Goal: Task Accomplishment & Management: Manage account settings

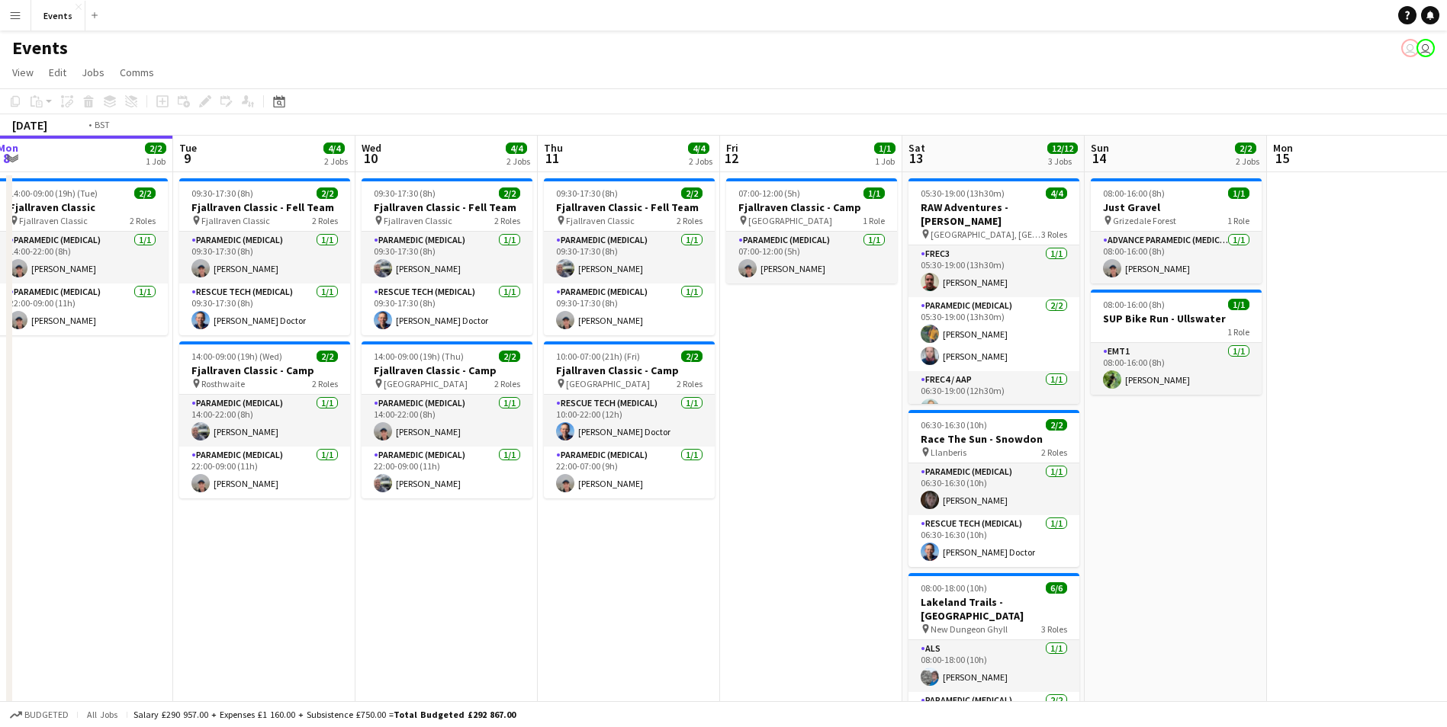
drag, startPoint x: 1006, startPoint y: 517, endPoint x: 451, endPoint y: 394, distance: 568.5
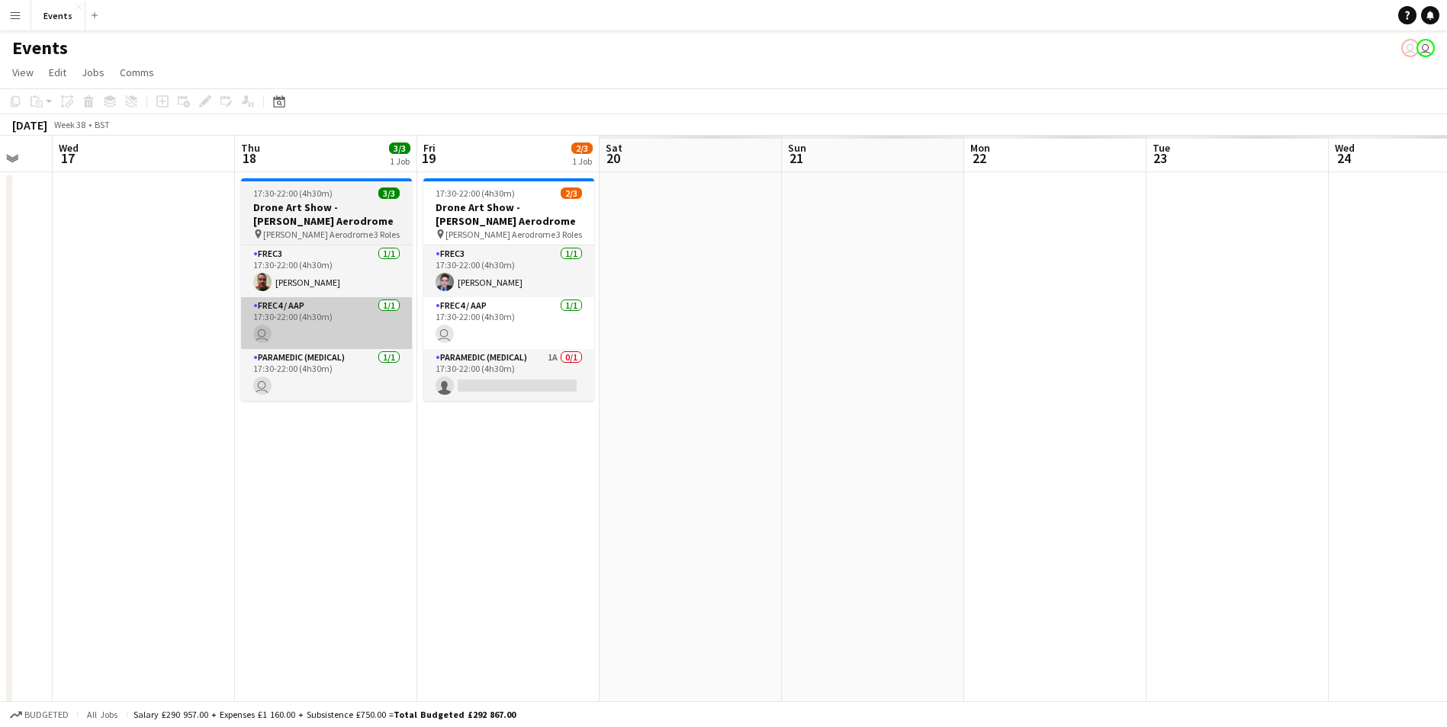
drag, startPoint x: 979, startPoint y: 434, endPoint x: 283, endPoint y: 329, distance: 704.1
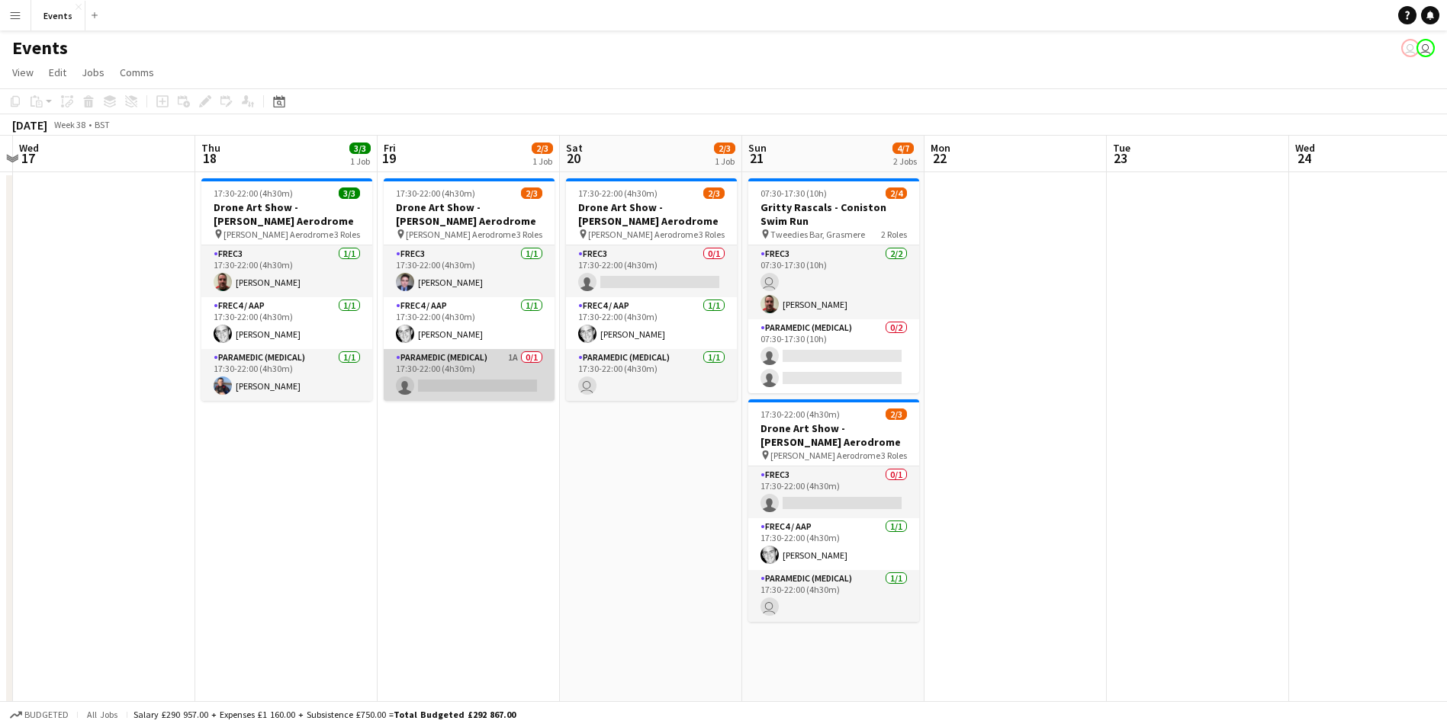
click at [490, 376] on app-card-role "Paramedic (Medical) 1A 0/1 17:30-22:00 (4h30m) single-neutral-actions" at bounding box center [469, 375] width 171 height 52
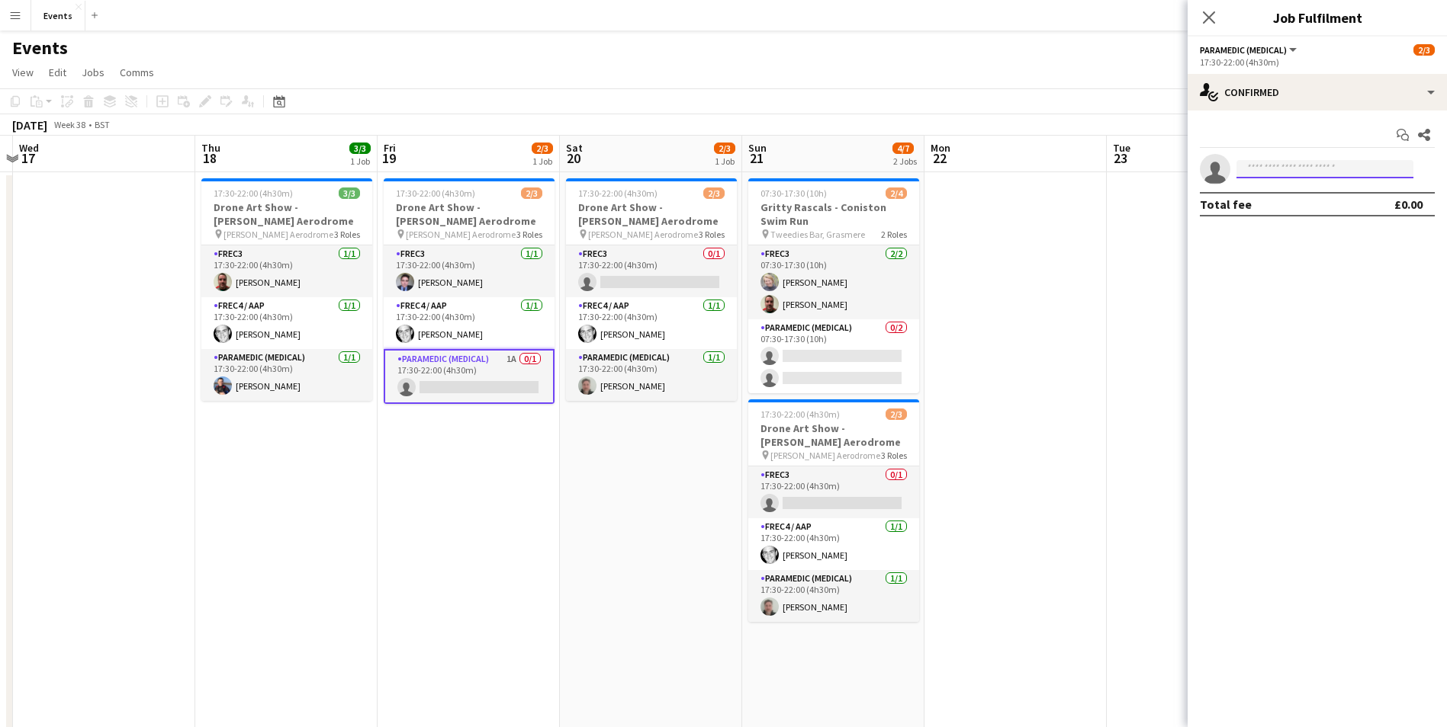
click at [1346, 160] on input at bounding box center [1324, 169] width 177 height 18
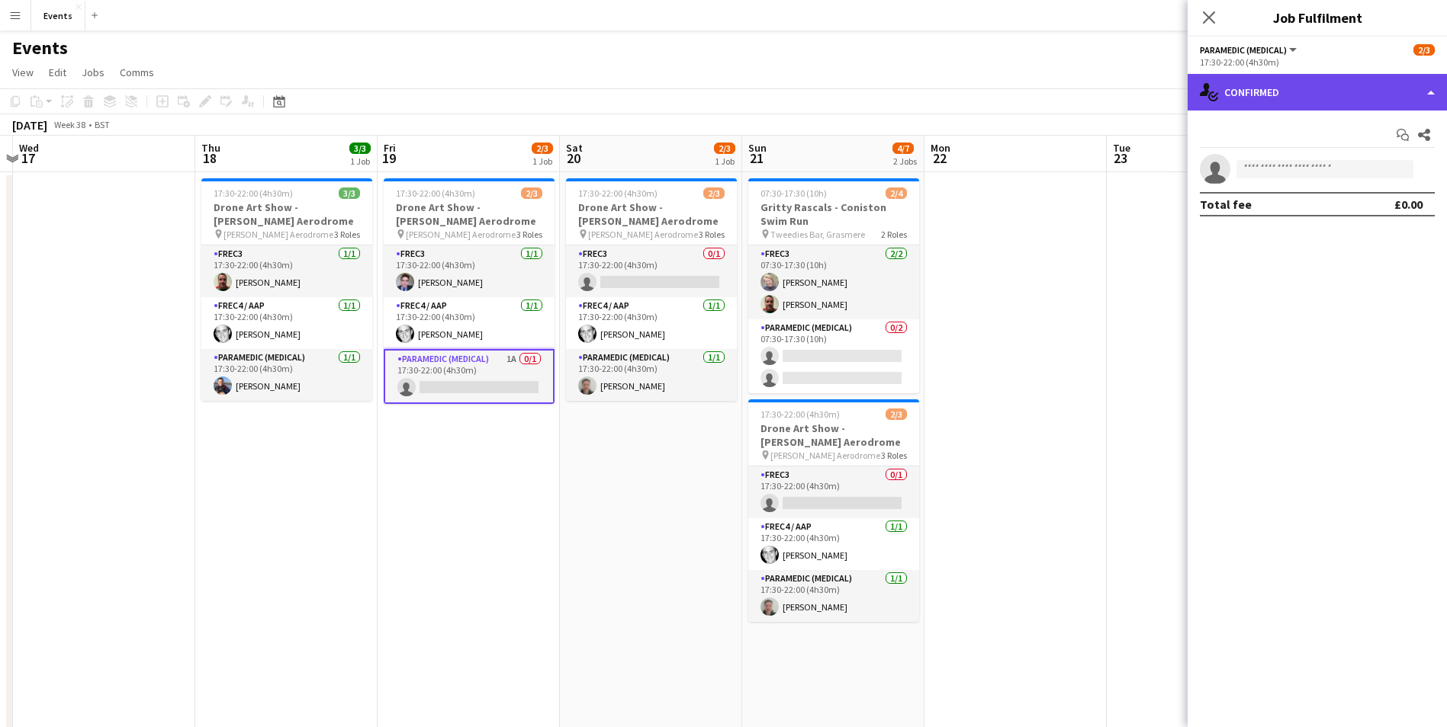
click at [1275, 85] on div "single-neutral-actions-check-2 Confirmed" at bounding box center [1316, 92] width 259 height 37
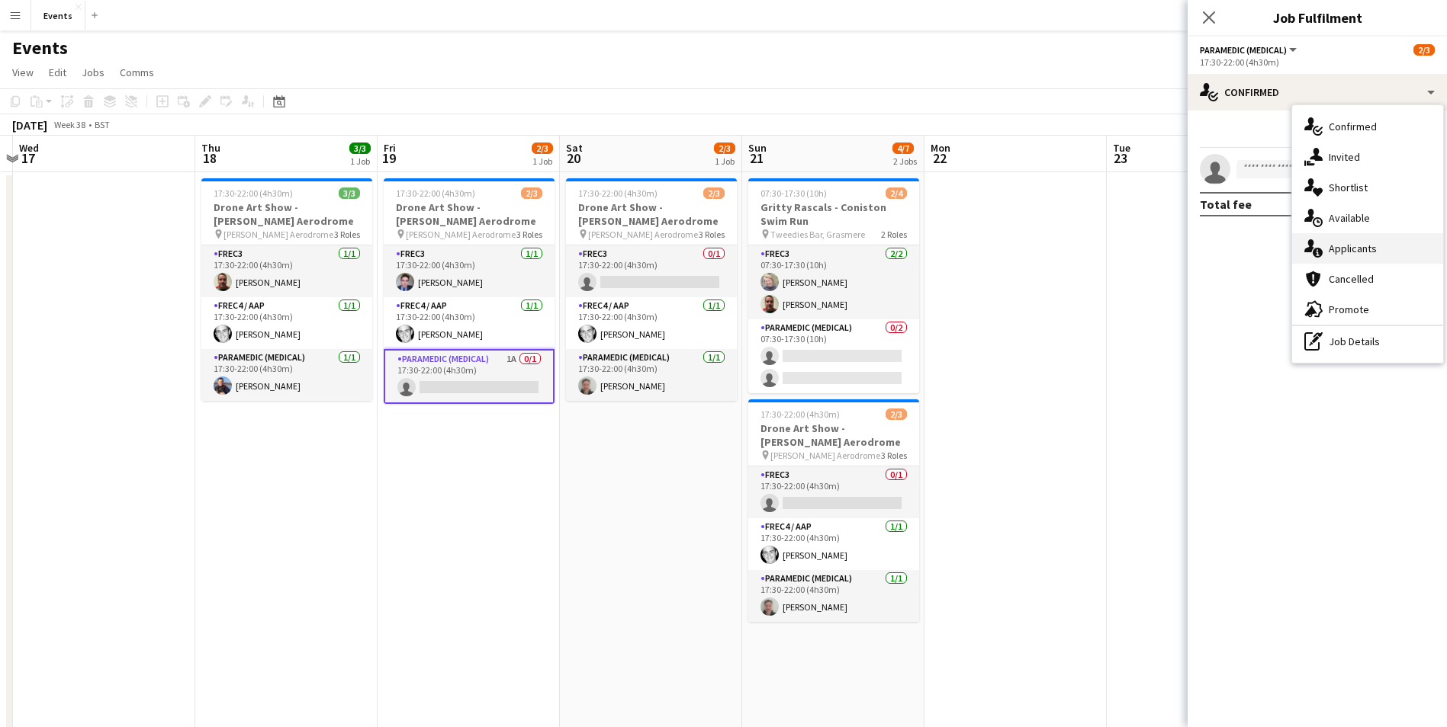
click at [1338, 253] on span "Applicants" at bounding box center [1352, 249] width 48 height 14
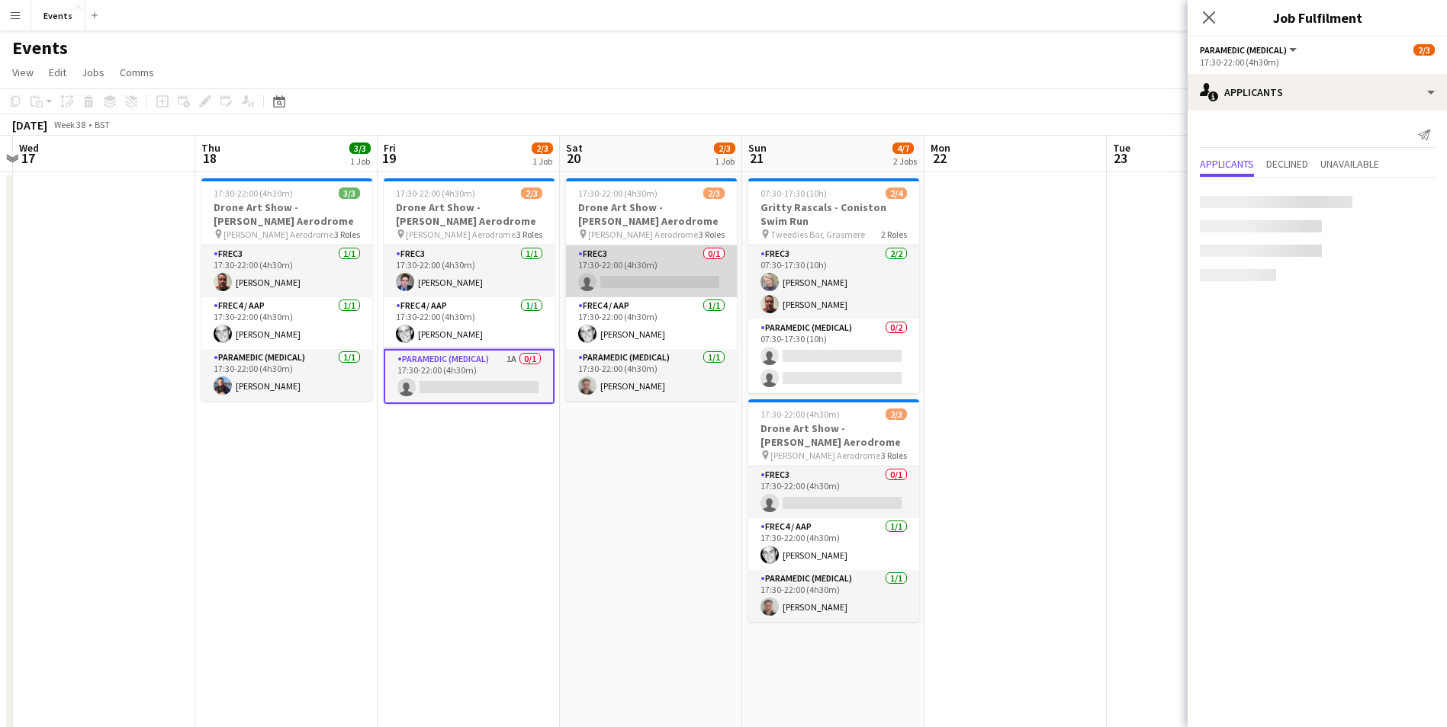
click at [663, 284] on app-card-role "FREC3 0/1 17:30-22:00 (4h30m) single-neutral-actions" at bounding box center [651, 272] width 171 height 52
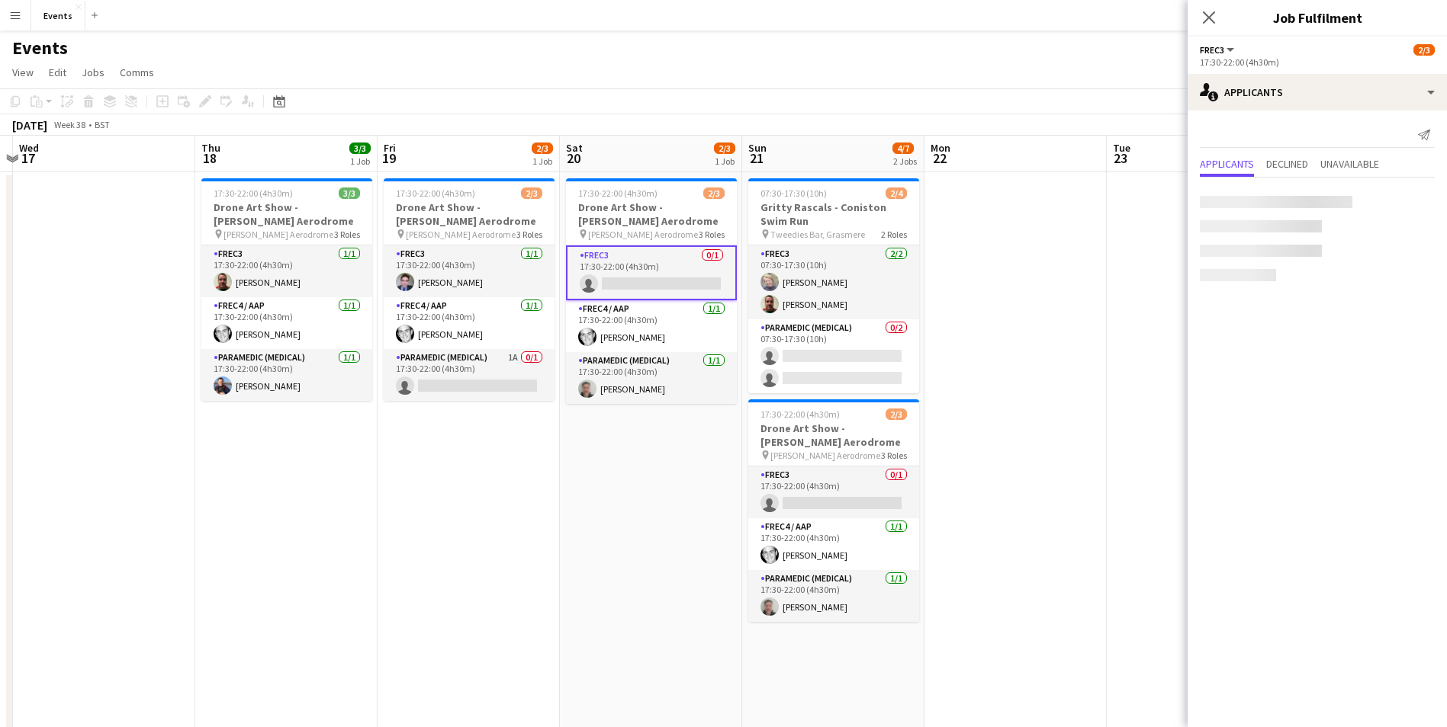
click at [651, 281] on app-card-role "FREC3 0/1 17:30-22:00 (4h30m) single-neutral-actions" at bounding box center [651, 273] width 171 height 55
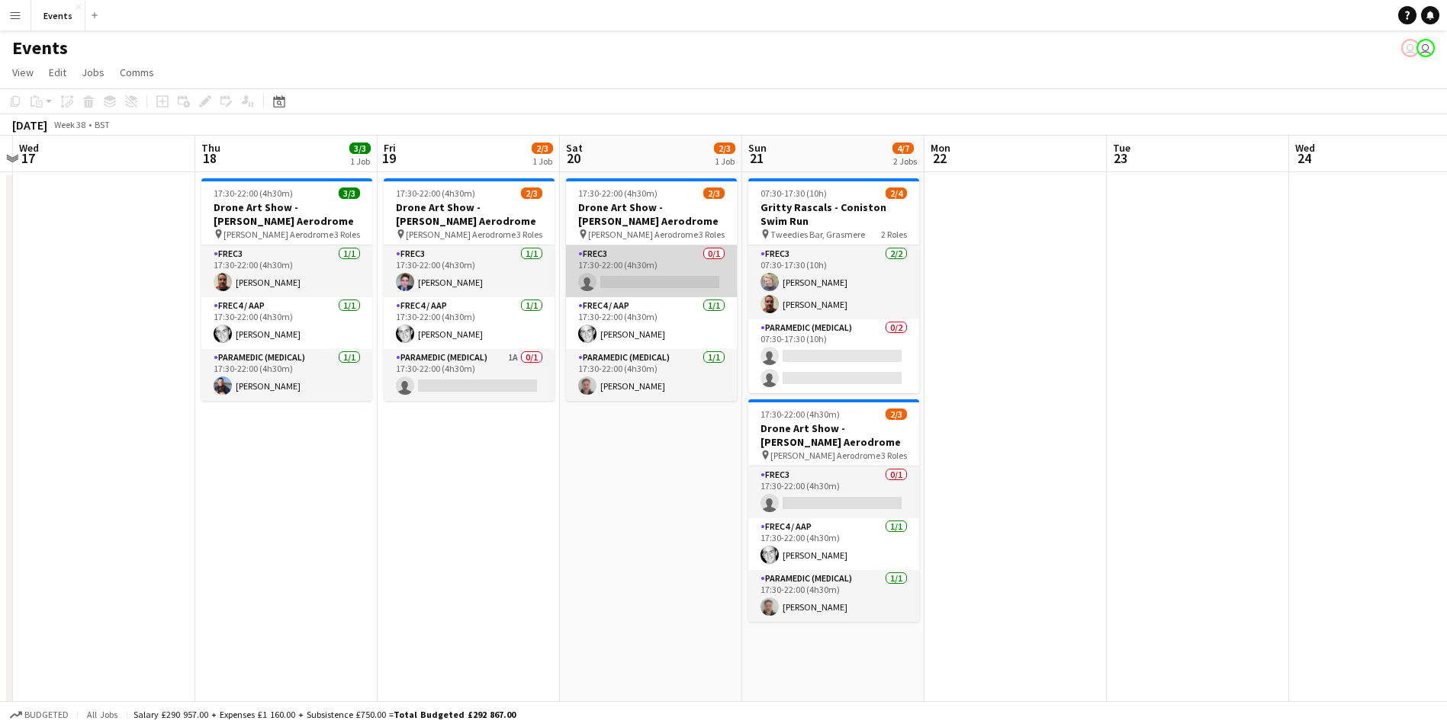
click at [651, 281] on app-card-role "FREC3 0/1 17:30-22:00 (4h30m) single-neutral-actions" at bounding box center [651, 272] width 171 height 52
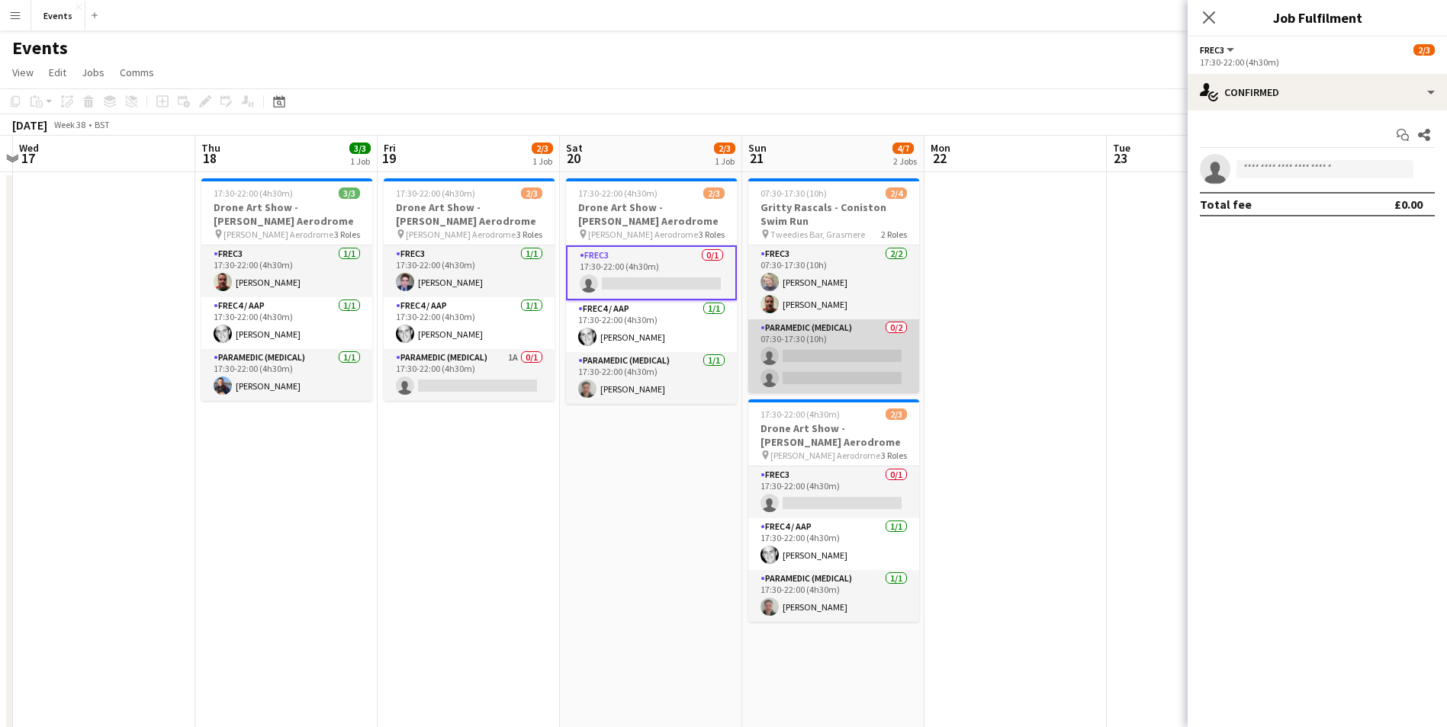
click at [872, 353] on app-card-role "Paramedic (Medical) 0/2 07:30-17:30 (10h) single-neutral-actions single-neutral…" at bounding box center [833, 357] width 171 height 74
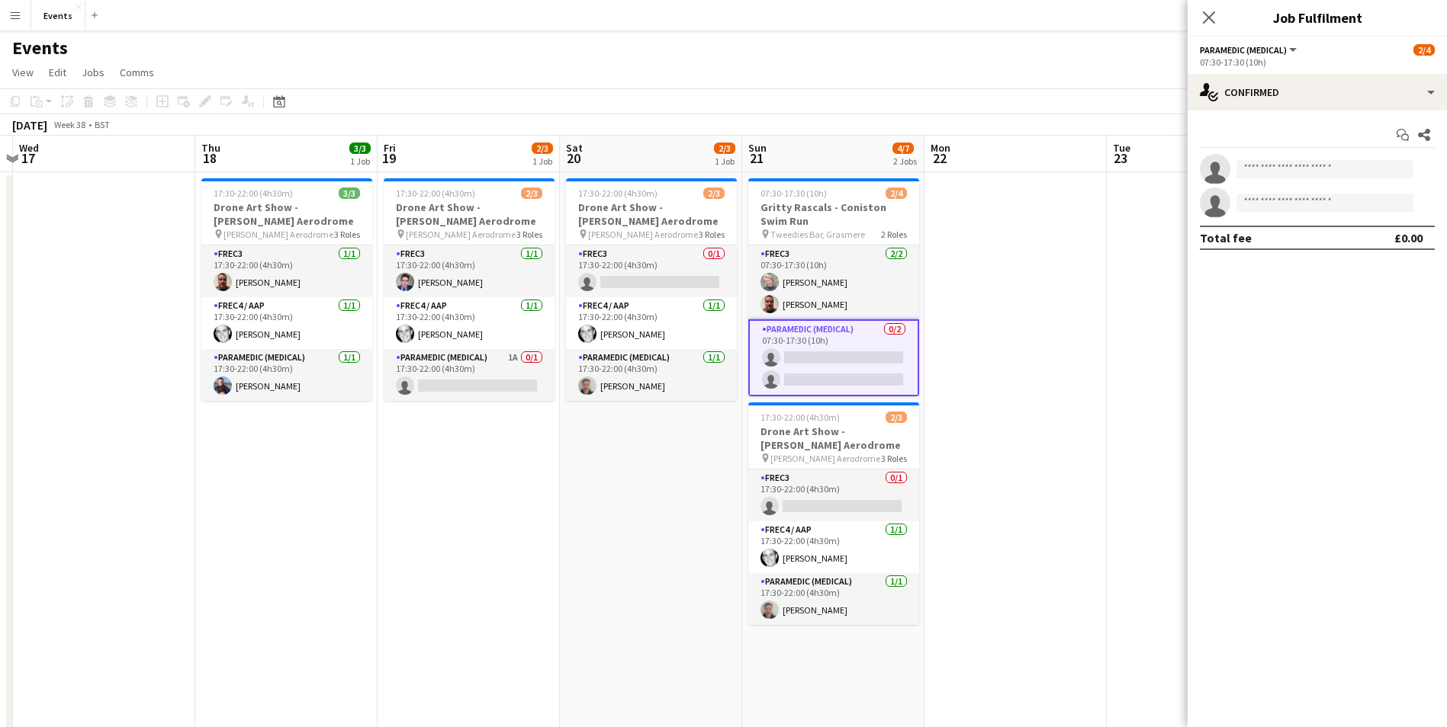
click at [1249, 63] on div "07:30-17:30 (10h)" at bounding box center [1316, 61] width 235 height 11
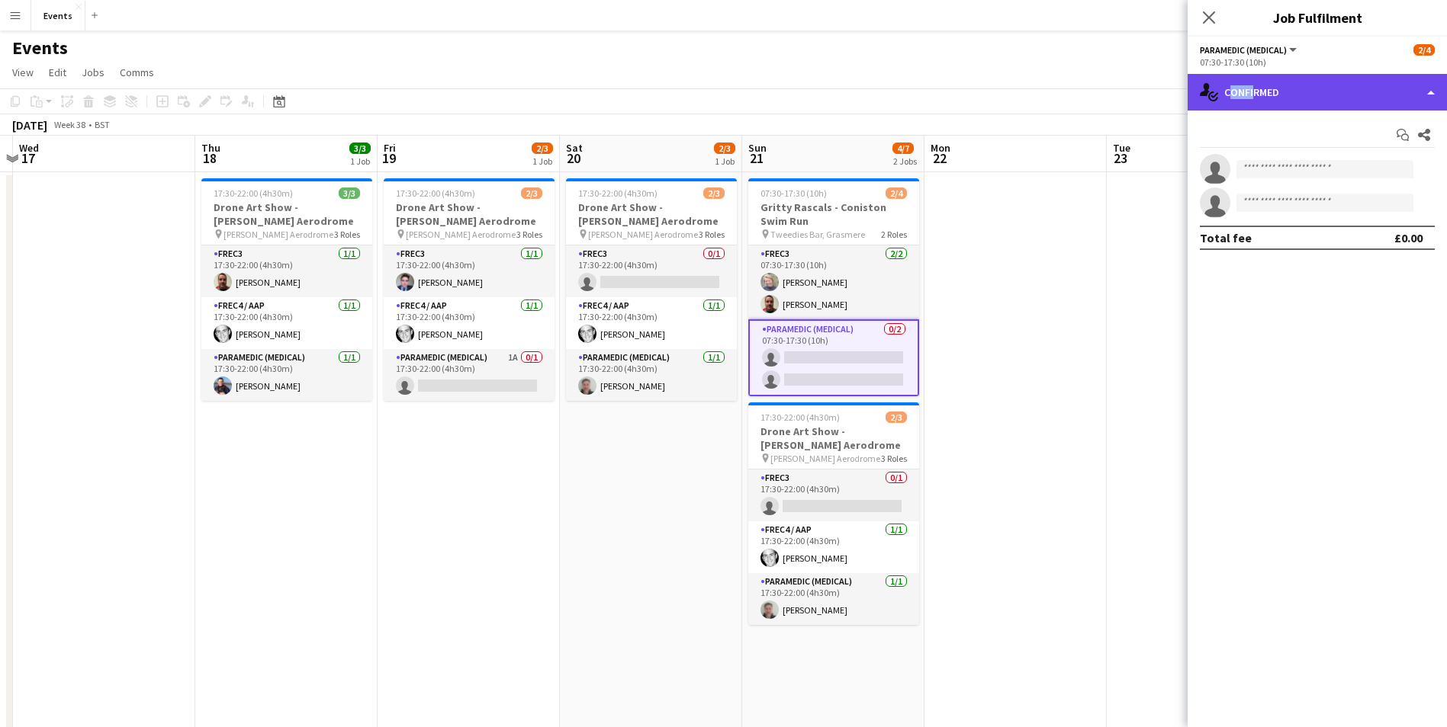
click at [1247, 102] on div "single-neutral-actions-check-2 Confirmed" at bounding box center [1316, 92] width 259 height 37
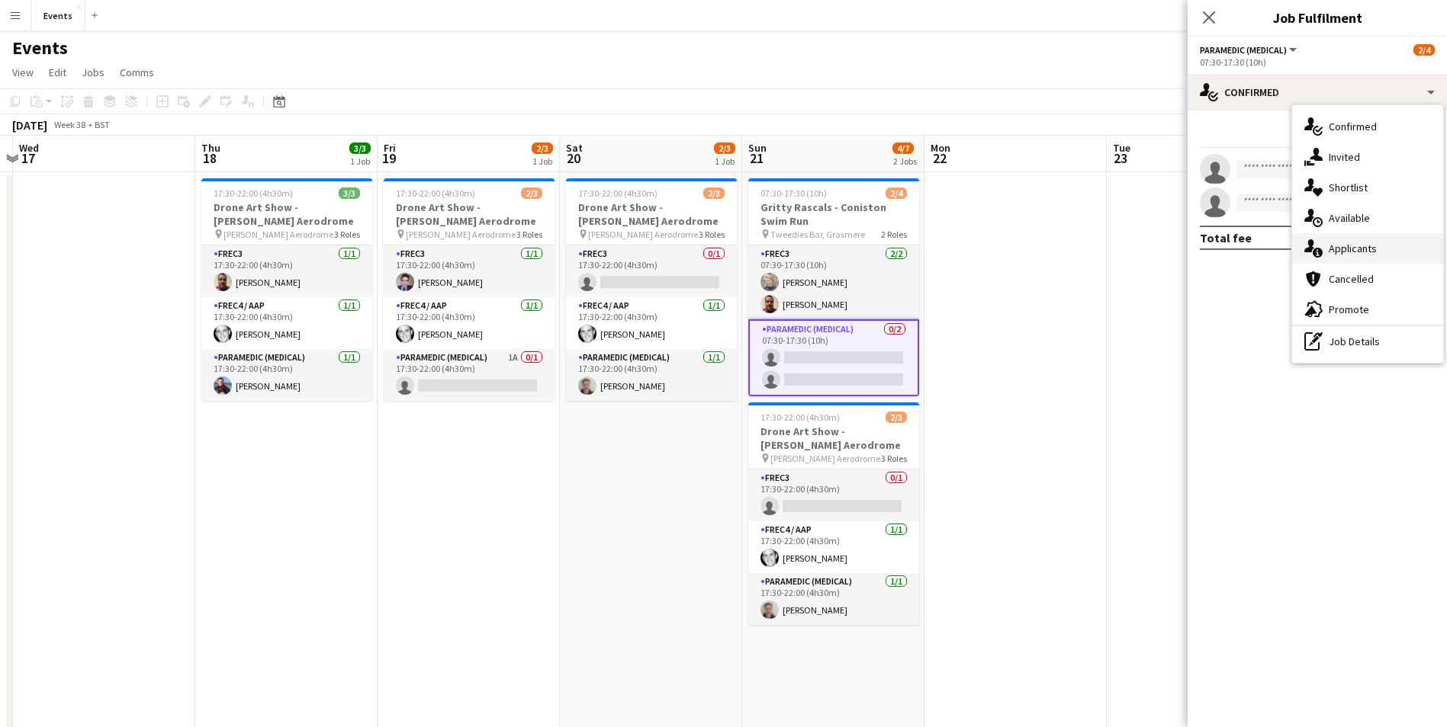
click at [1340, 254] on span "Applicants" at bounding box center [1352, 249] width 48 height 14
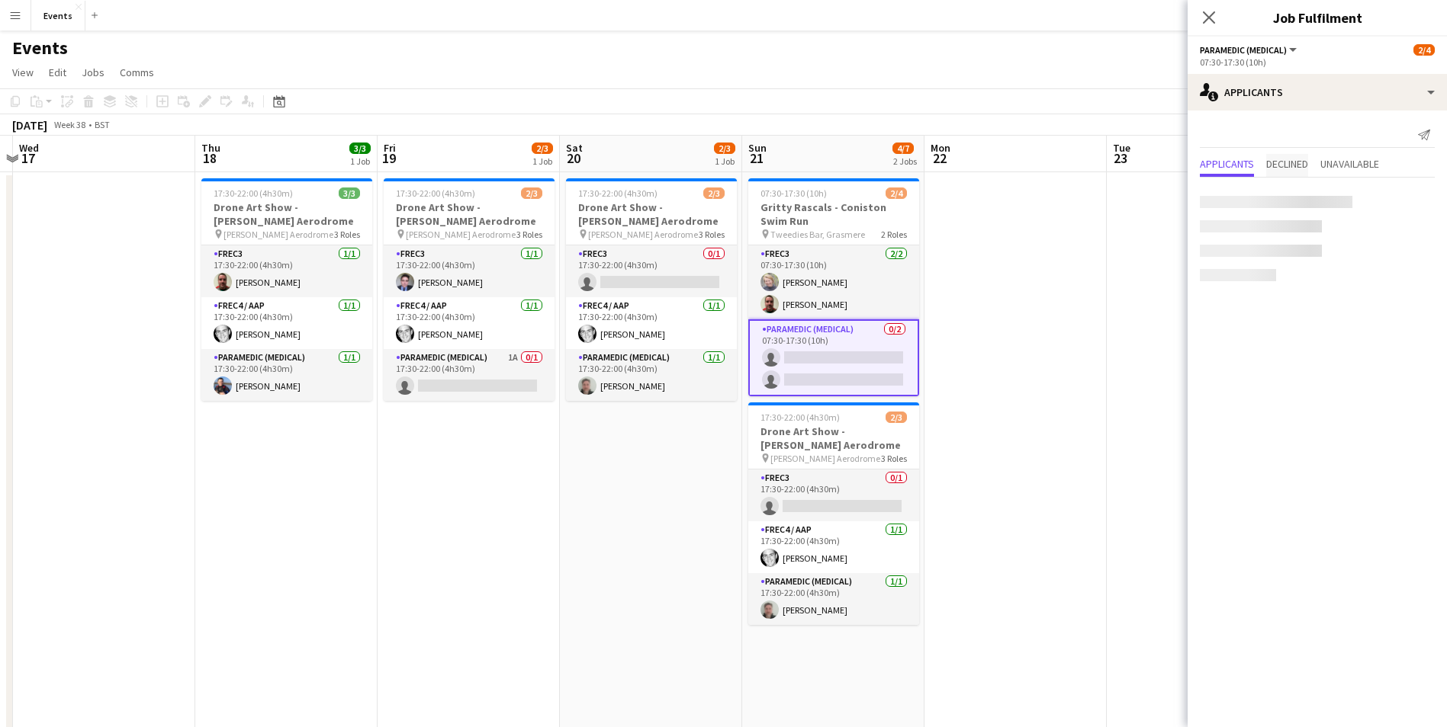
click at [1294, 166] on span "Declined" at bounding box center [1287, 164] width 42 height 11
click at [1246, 165] on span "Applicants" at bounding box center [1226, 164] width 54 height 11
click at [825, 380] on app-card-role "Paramedic (Medical) 0/2 07:30-17:30 (10h) single-neutral-actions single-neutral…" at bounding box center [833, 358] width 171 height 77
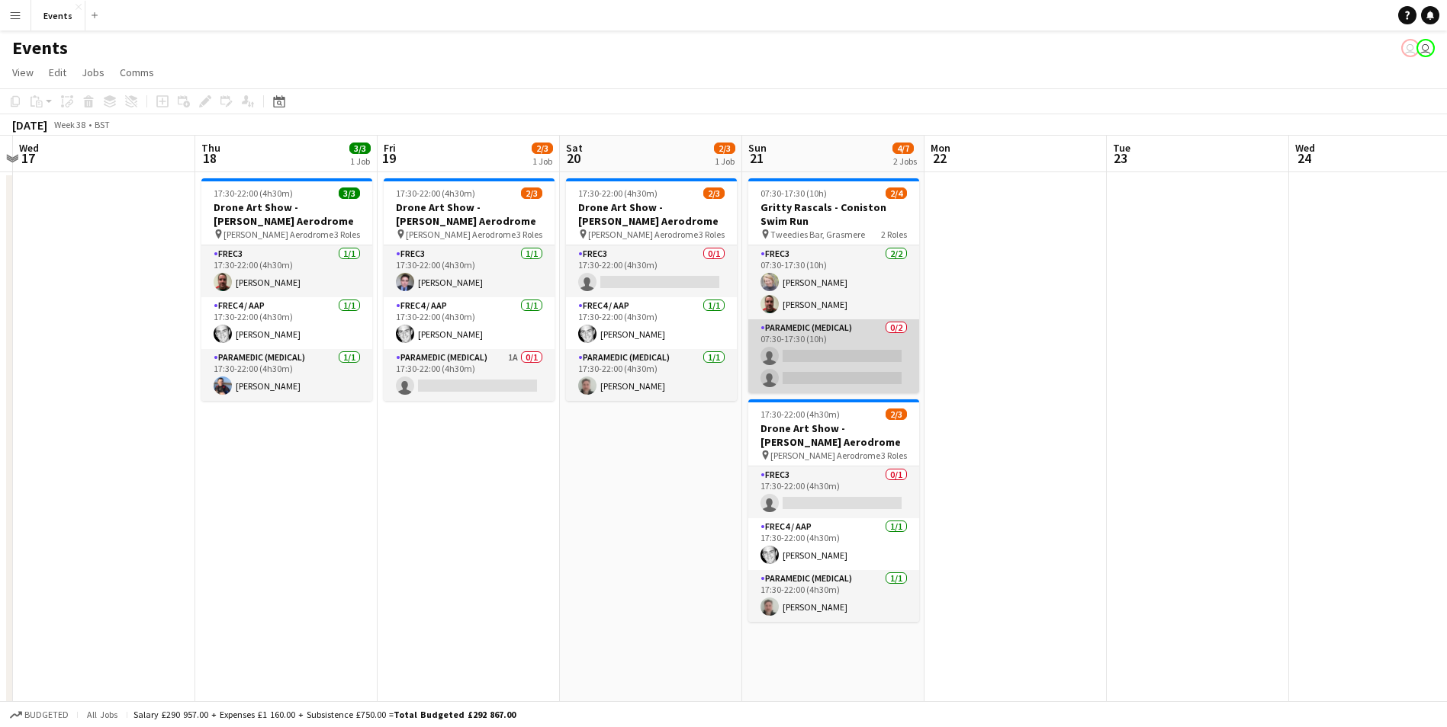
click at [827, 361] on app-card-role "Paramedic (Medical) 0/2 07:30-17:30 (10h) single-neutral-actions single-neutral…" at bounding box center [833, 357] width 171 height 74
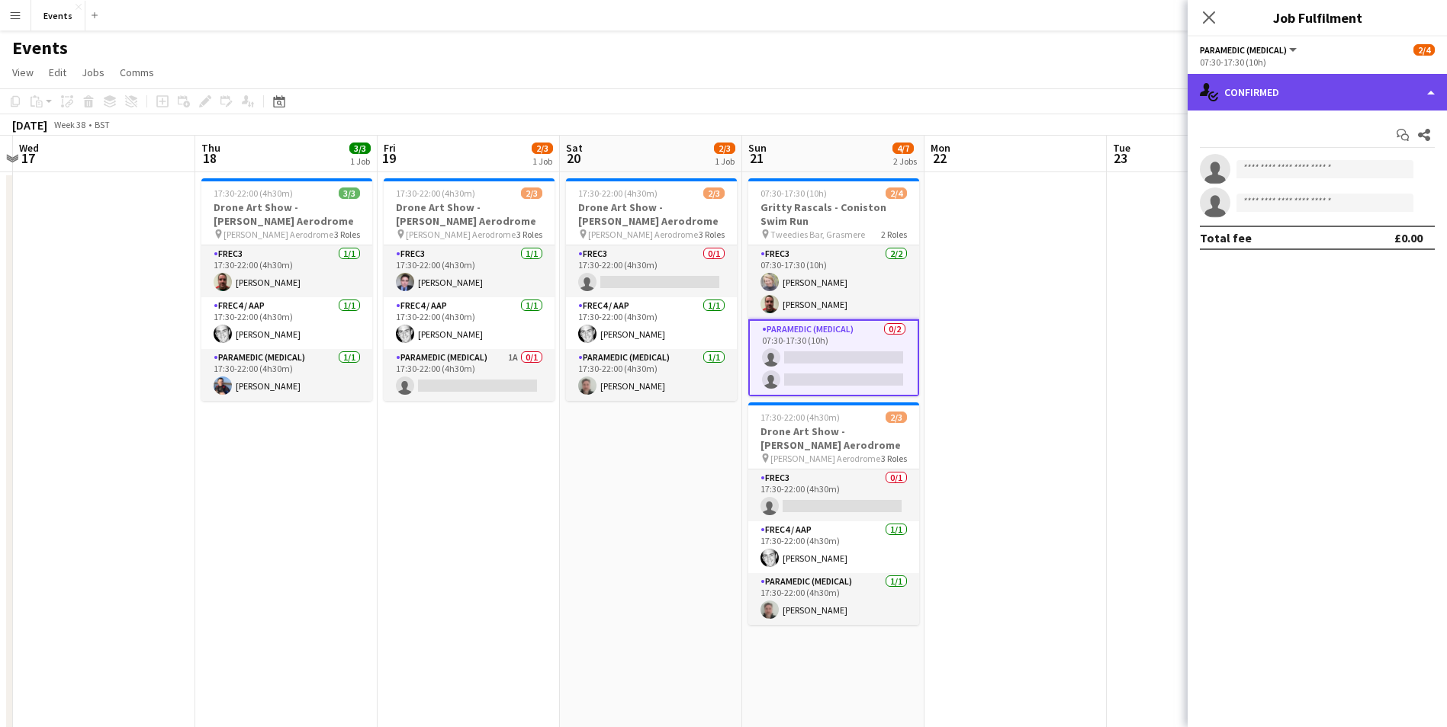
click at [1257, 93] on div "single-neutral-actions-check-2 Confirmed" at bounding box center [1316, 92] width 259 height 37
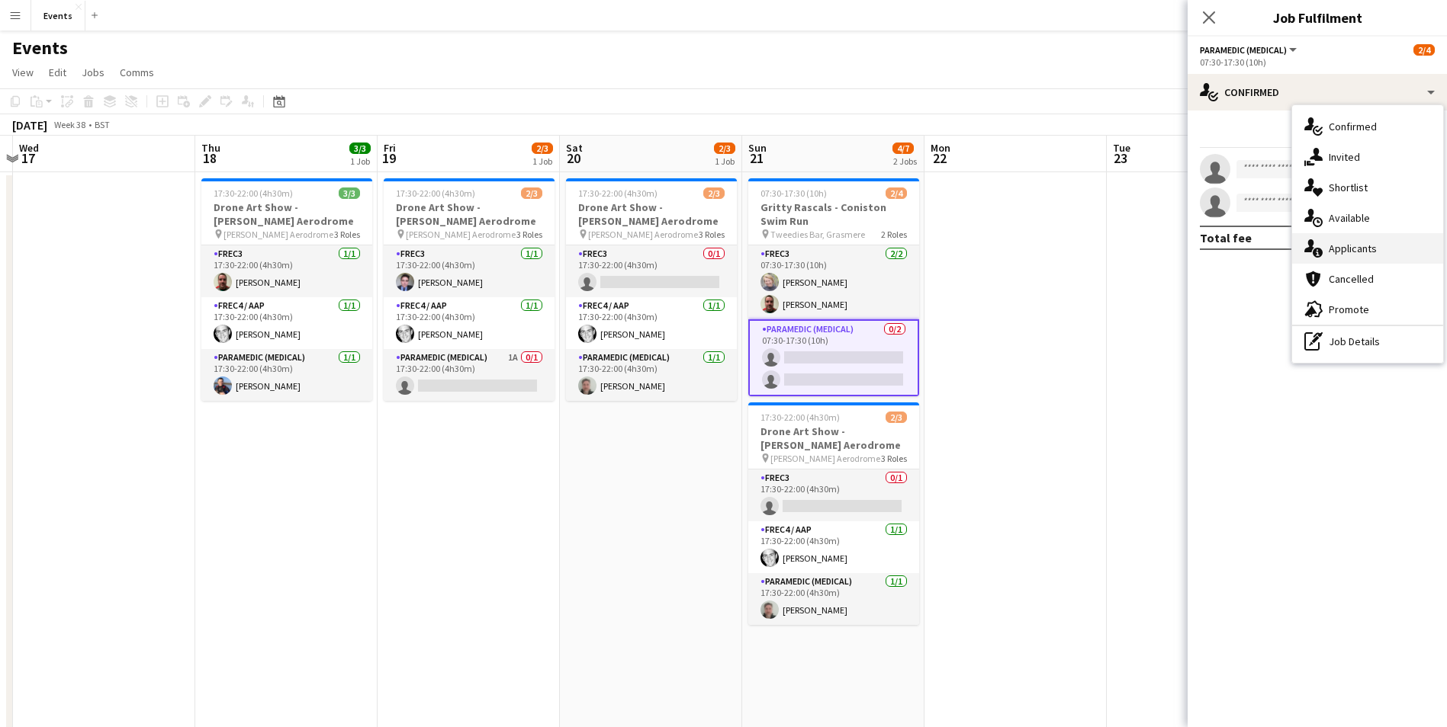
click at [1346, 247] on span "Applicants" at bounding box center [1352, 249] width 48 height 14
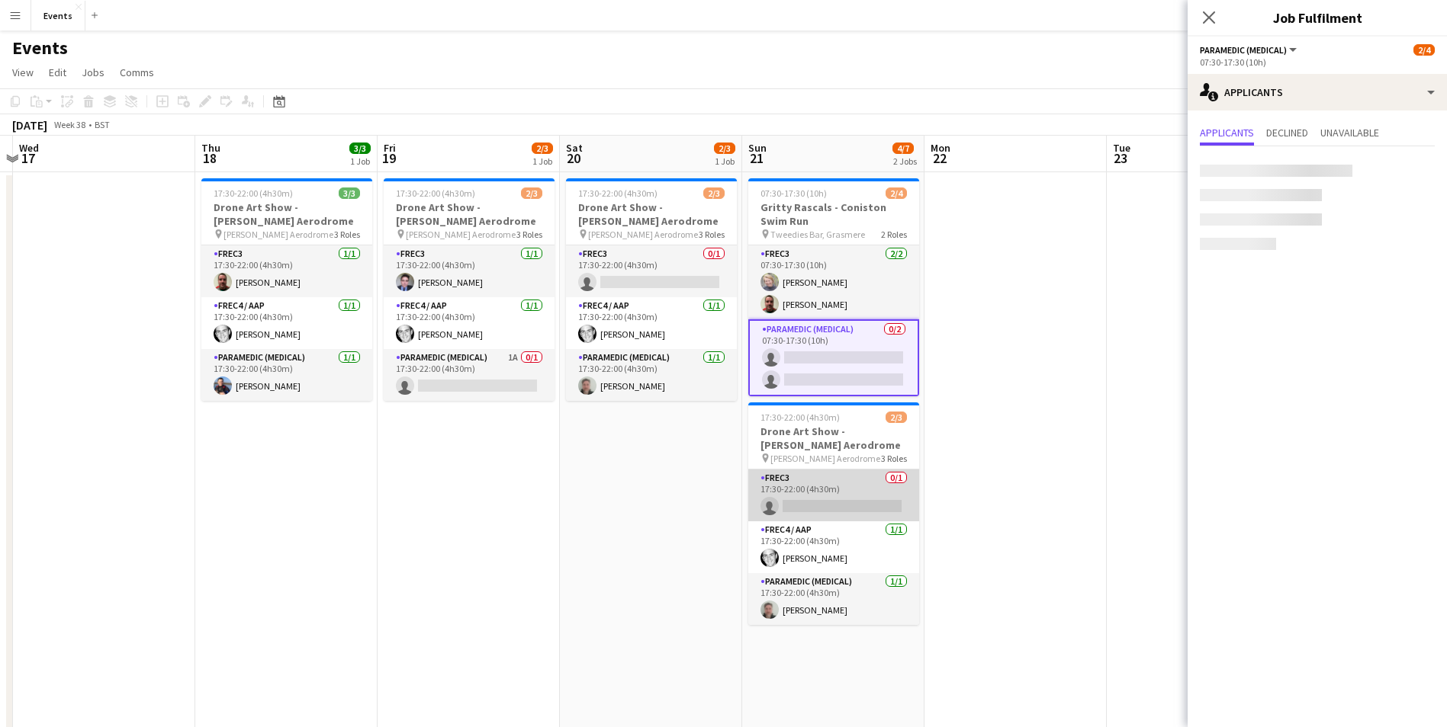
click at [849, 507] on app-card-role "FREC3 0/1 17:30-22:00 (4h30m) single-neutral-actions" at bounding box center [833, 496] width 171 height 52
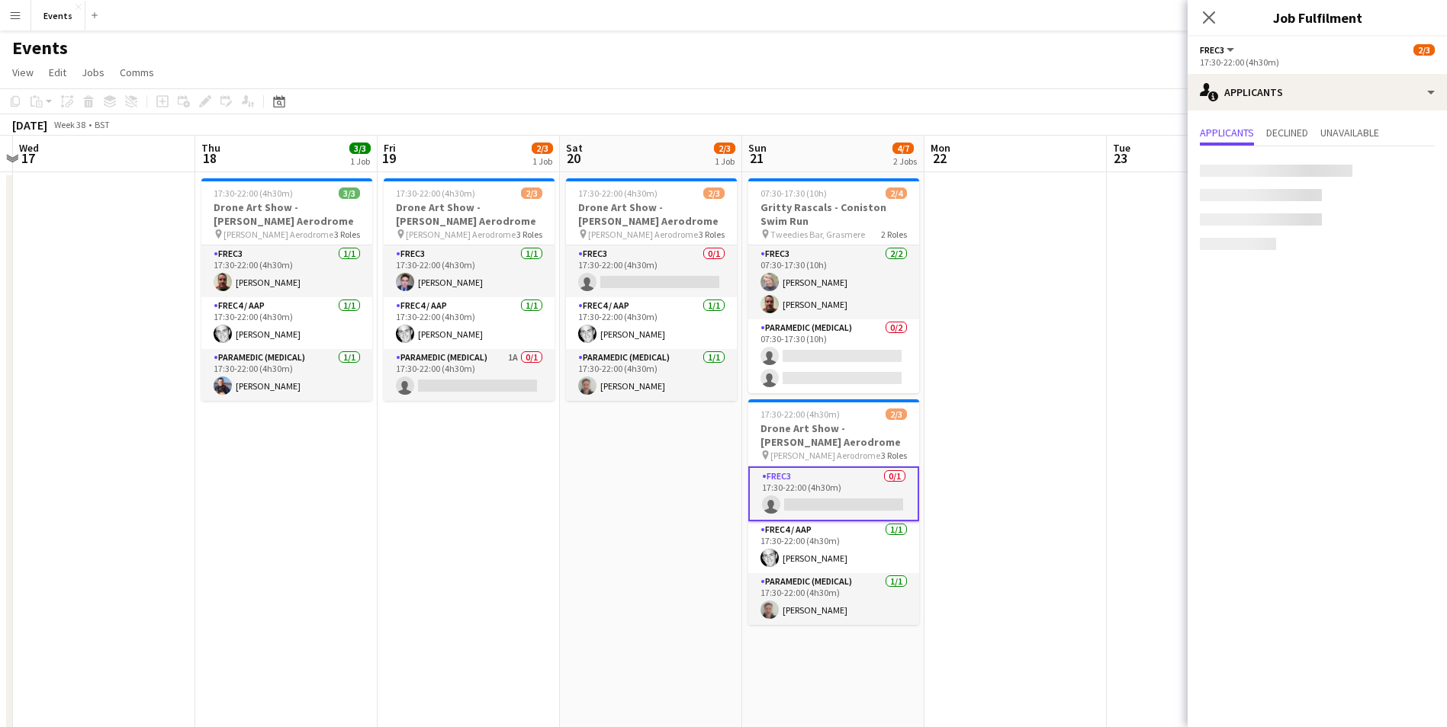
click at [1195, 7] on div "Close pop-in" at bounding box center [1208, 17] width 43 height 35
click at [1203, 10] on app-icon "Close pop-in" at bounding box center [1209, 18] width 22 height 22
